Goal: Browse casually: Explore the website without a specific task or goal

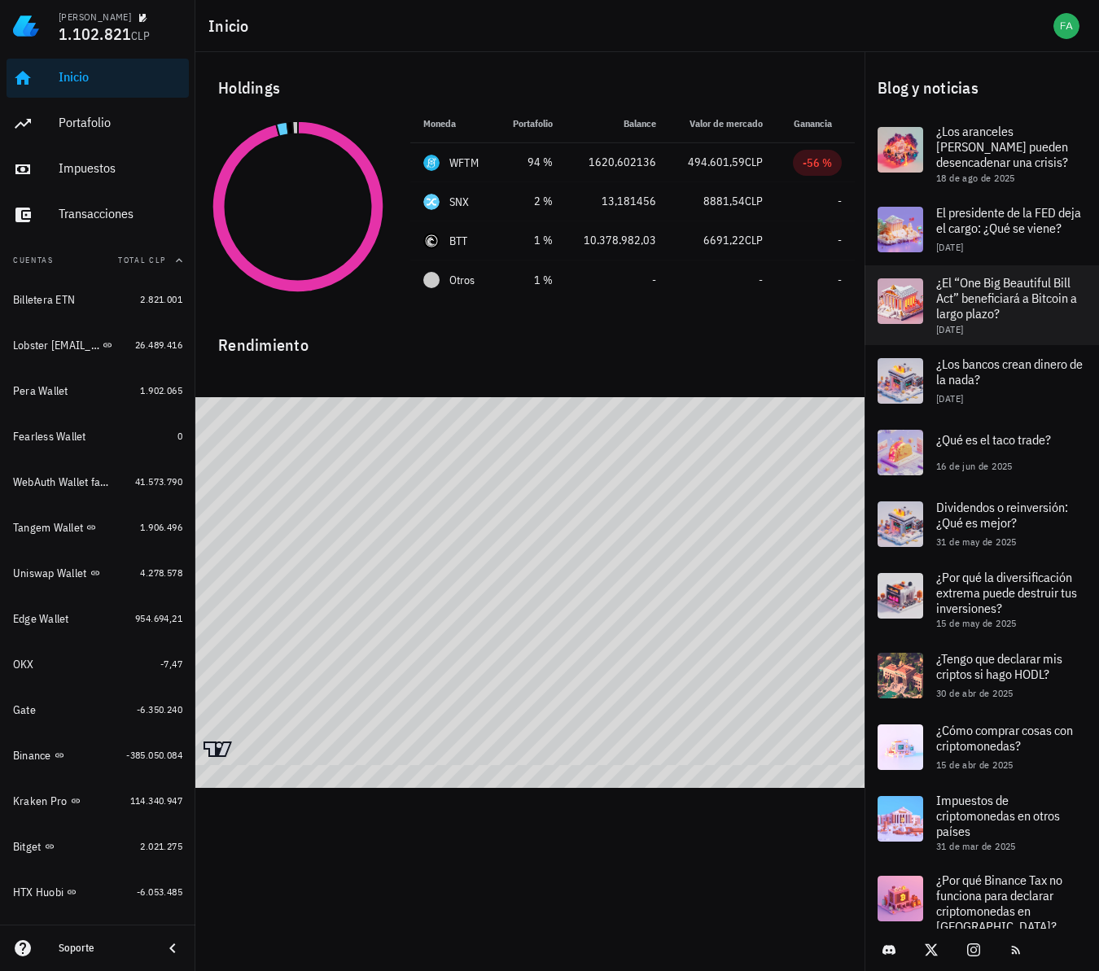
scroll to position [186, 0]
